Goal: Transaction & Acquisition: Purchase product/service

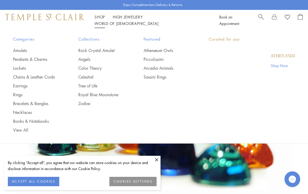
click at [104, 20] on link "Shop Shop" at bounding box center [99, 16] width 10 height 5
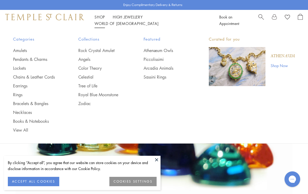
click at [23, 86] on link "Earrings" at bounding box center [35, 86] width 44 height 6
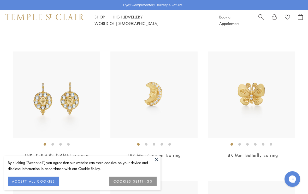
scroll to position [302, 0]
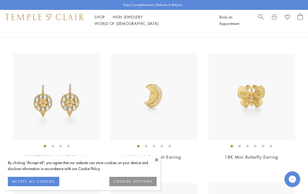
click at [72, 96] on img at bounding box center [56, 96] width 87 height 87
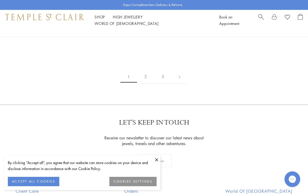
scroll to position [2391, 0]
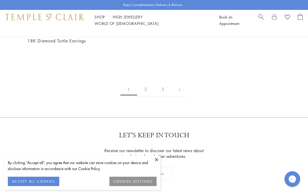
click at [145, 83] on link "2" at bounding box center [145, 90] width 17 height 14
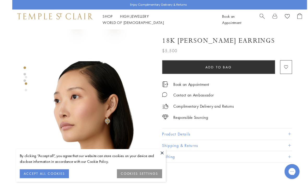
scroll to position [116, 0]
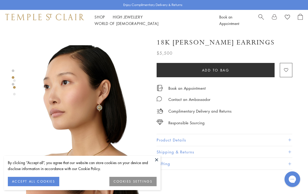
click at [156, 164] on button at bounding box center [156, 160] width 8 height 8
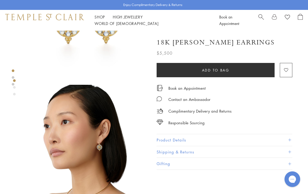
scroll to position [0, 0]
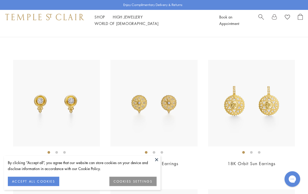
scroll to position [165, 0]
click at [236, 115] on img at bounding box center [251, 103] width 87 height 87
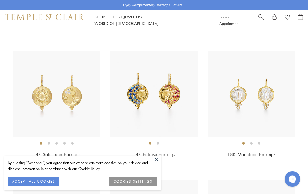
scroll to position [442, 0]
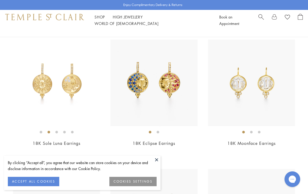
scroll to position [445, 0]
click at [75, 87] on img at bounding box center [56, 83] width 87 height 87
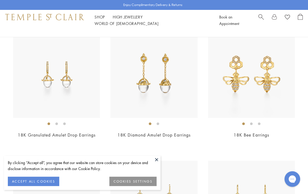
scroll to position [1139, 0]
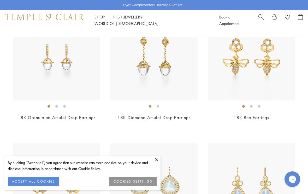
click at [156, 164] on button at bounding box center [156, 160] width 8 height 8
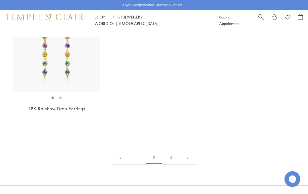
scroll to position [2192, 0]
click at [136, 155] on link "1" at bounding box center [136, 159] width 17 height 14
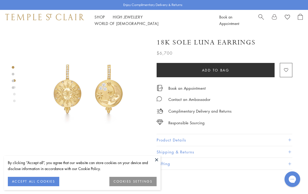
click at [177, 137] on button "Product Details" at bounding box center [224, 141] width 136 height 12
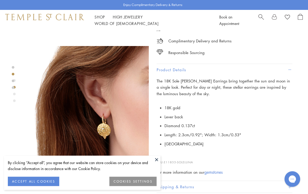
scroll to position [115, 0]
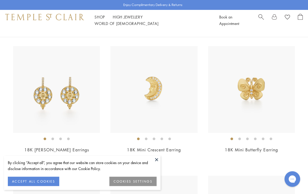
scroll to position [318, 0]
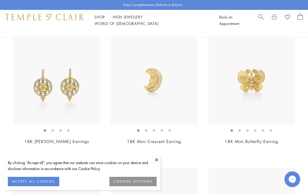
click at [154, 164] on button at bounding box center [156, 160] width 8 height 8
